Goal: Complete application form

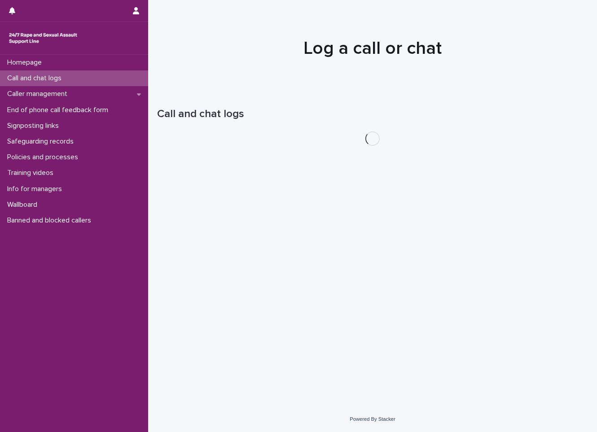
click at [123, 79] on div "Call and chat logs" at bounding box center [74, 78] width 148 height 16
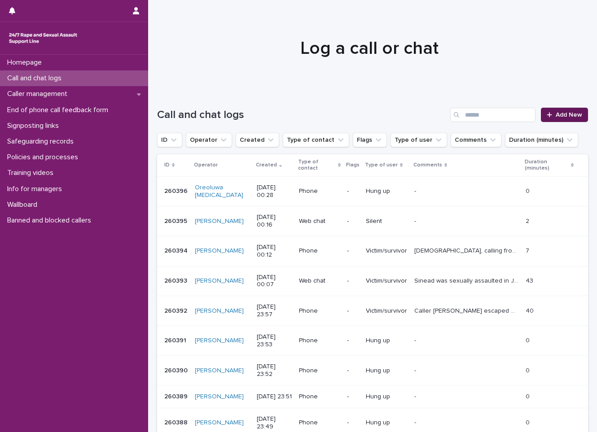
click at [546, 113] on div at bounding box center [550, 115] width 9 height 6
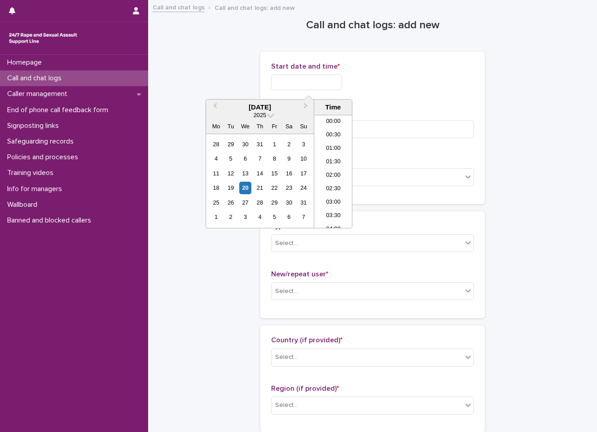
click at [315, 87] on input "text" at bounding box center [306, 82] width 71 height 16
click at [241, 186] on div "20" at bounding box center [245, 188] width 12 height 12
click at [325, 137] on li "00:30" at bounding box center [333, 135] width 38 height 13
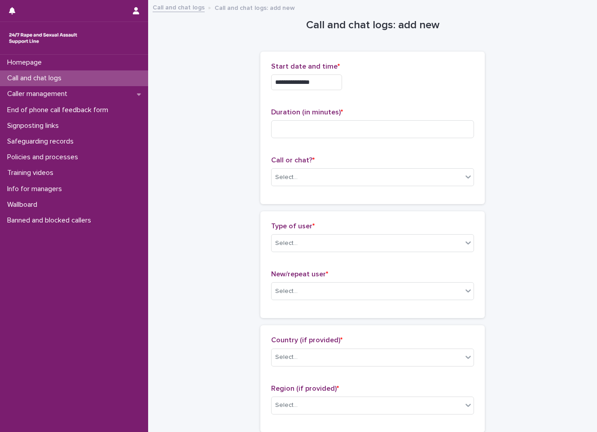
click at [333, 87] on input "**********" at bounding box center [306, 82] width 71 height 16
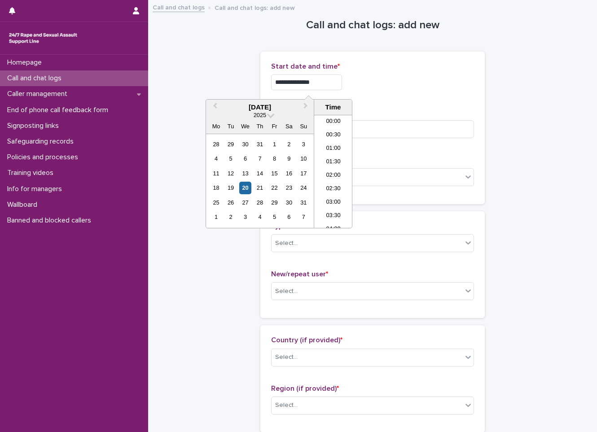
type input "**********"
click at [374, 81] on div "**********" at bounding box center [372, 82] width 203 height 16
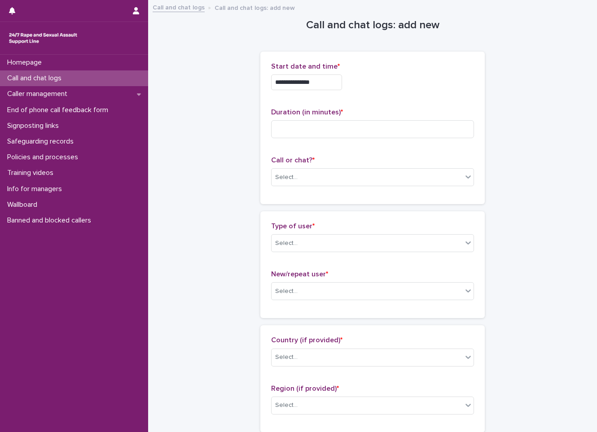
click at [374, 117] on div "Duration (in minutes) *" at bounding box center [372, 126] width 203 height 37
click at [365, 140] on div "Duration (in minutes) *" at bounding box center [372, 126] width 203 height 37
click at [363, 140] on div "Duration (in minutes) *" at bounding box center [372, 126] width 203 height 37
click at [363, 133] on input at bounding box center [372, 129] width 203 height 18
type input "*"
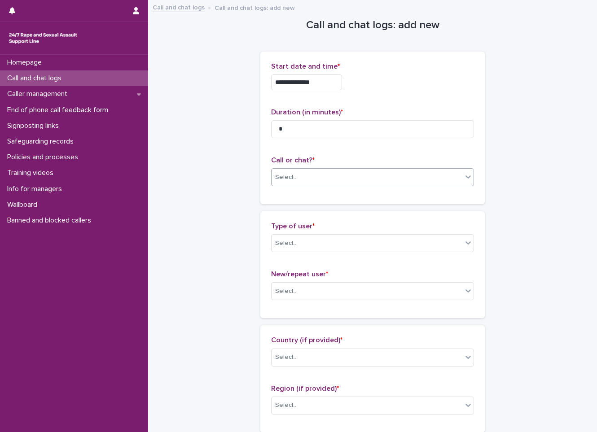
click at [359, 174] on div "Select..." at bounding box center [366, 177] width 191 height 15
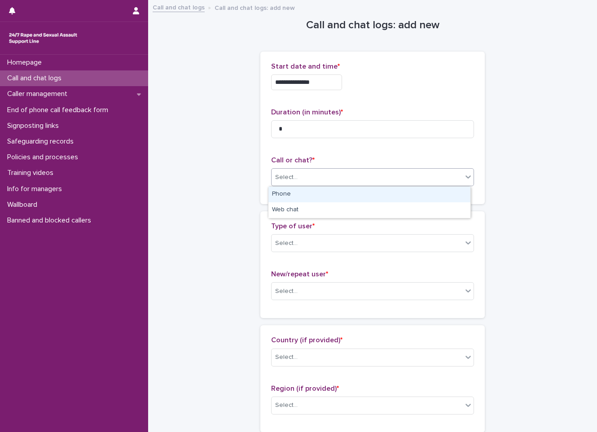
click at [353, 192] on div "Phone" at bounding box center [369, 195] width 202 height 16
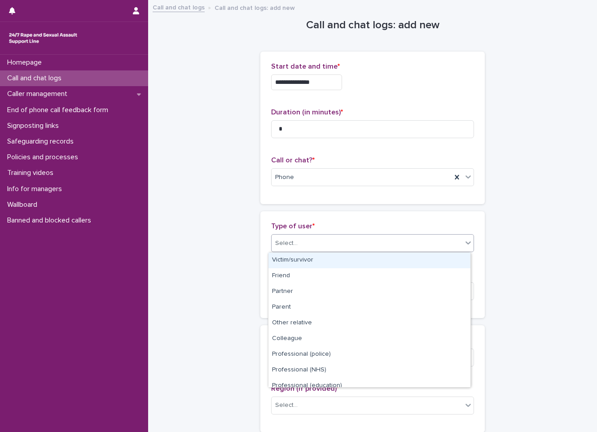
click at [348, 238] on div "Select..." at bounding box center [366, 243] width 191 height 15
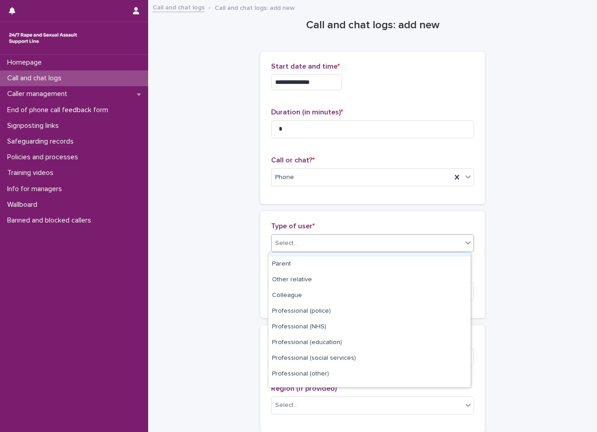
scroll to position [101, 0]
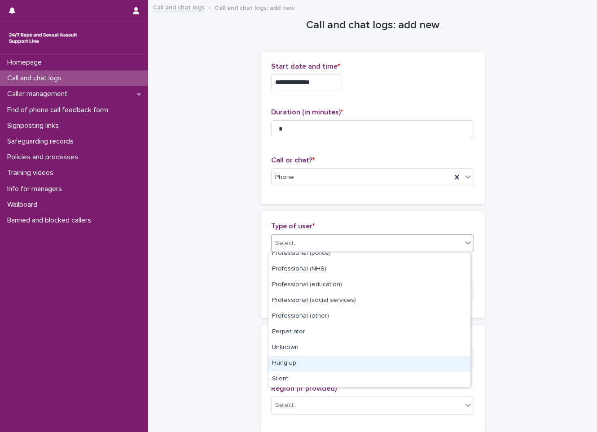
click at [338, 363] on div "Hung up" at bounding box center [369, 364] width 202 height 16
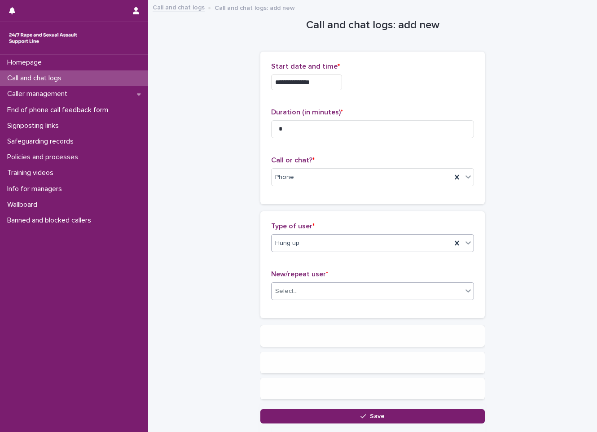
click at [310, 292] on div "Select..." at bounding box center [366, 291] width 191 height 15
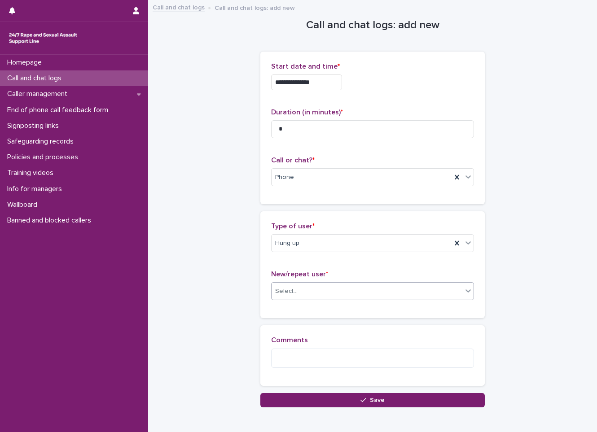
click at [311, 299] on div "Select..." at bounding box center [372, 291] width 203 height 18
click at [324, 278] on p "New/repeat user *" at bounding box center [372, 274] width 203 height 9
click at [322, 286] on div "Select..." at bounding box center [366, 291] width 191 height 15
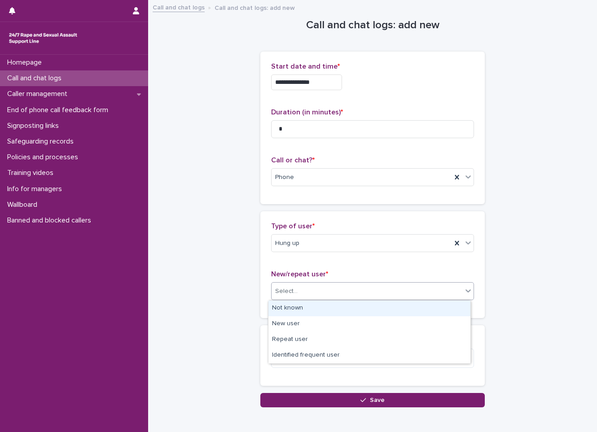
click at [321, 310] on div "Not known" at bounding box center [369, 309] width 202 height 16
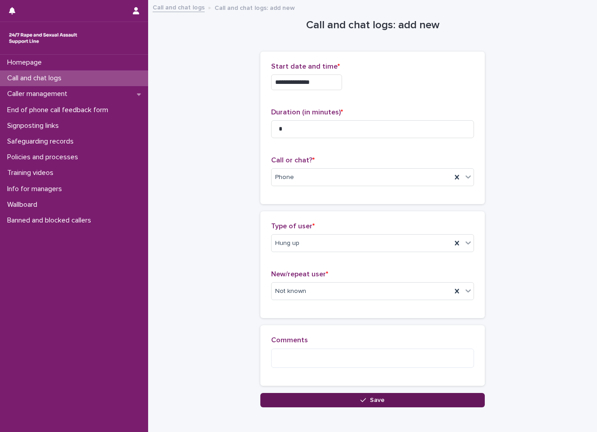
click at [332, 395] on button "Save" at bounding box center [372, 400] width 224 height 14
